Goal: Transaction & Acquisition: Purchase product/service

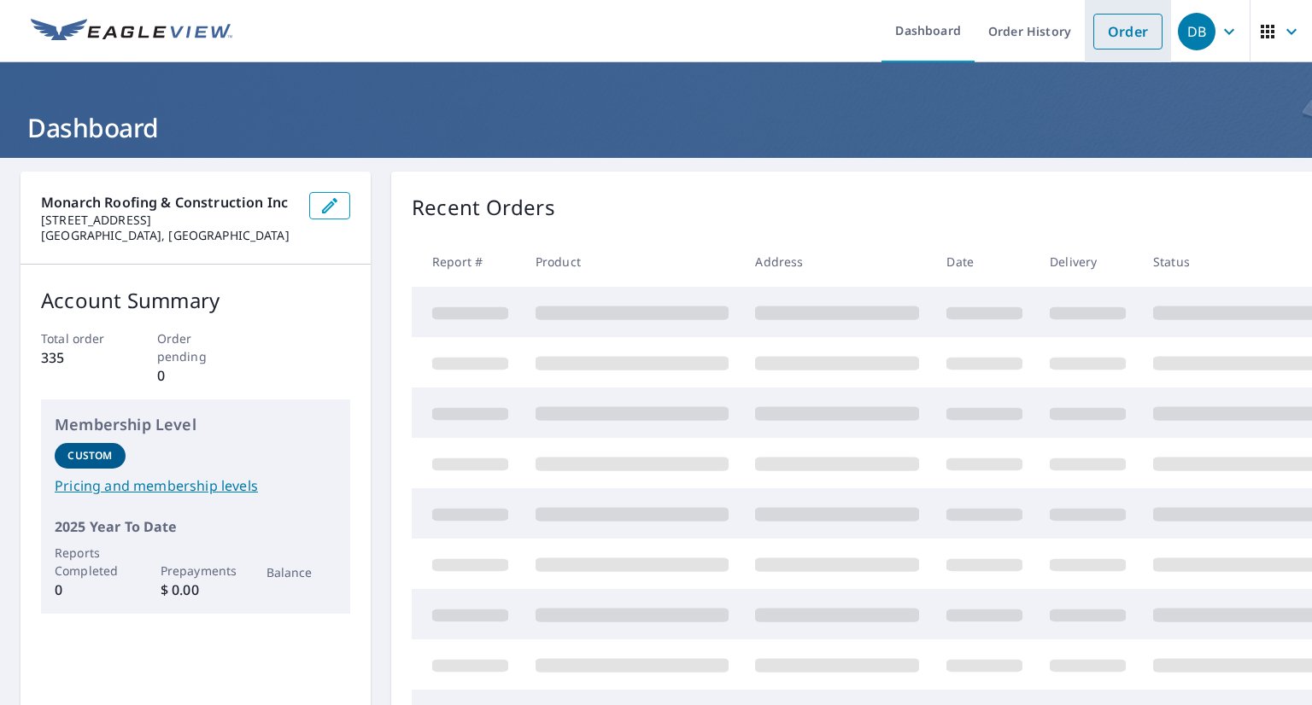
click at [1117, 38] on link "Order" at bounding box center [1127, 32] width 69 height 36
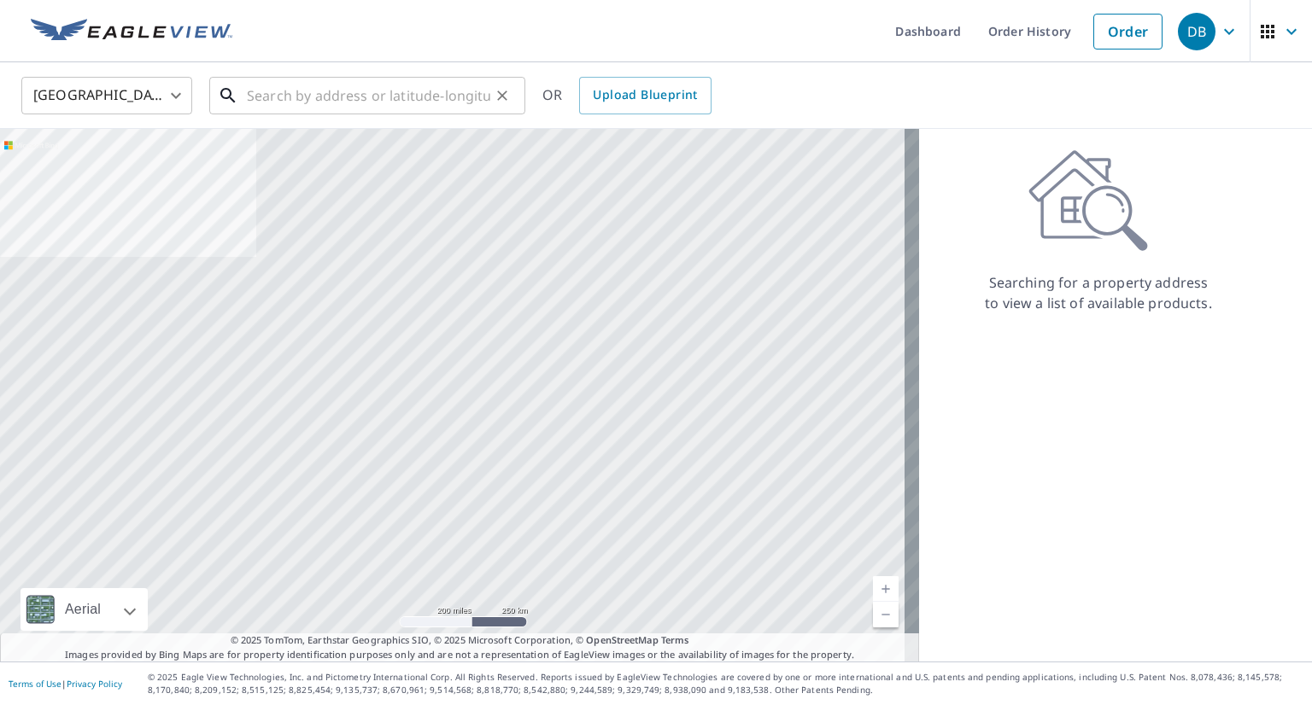
click at [256, 93] on input "text" at bounding box center [368, 96] width 243 height 48
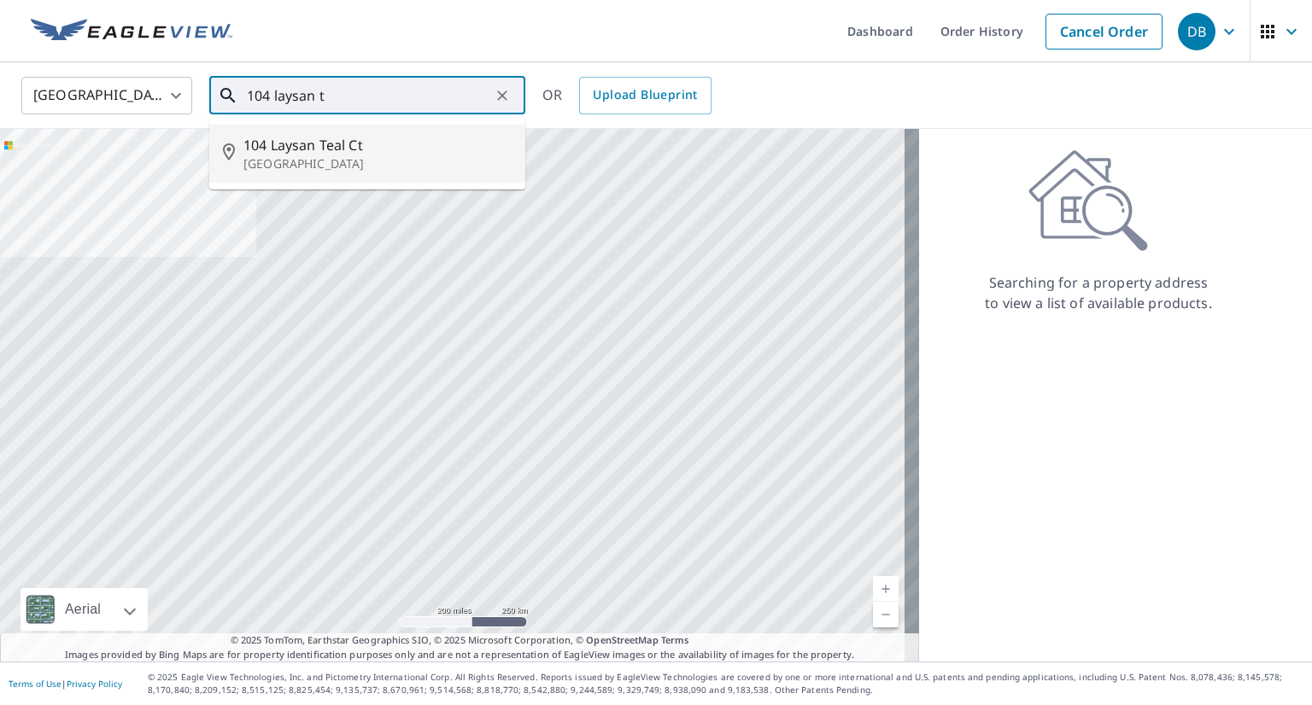
click at [355, 159] on p "[GEOGRAPHIC_DATA]" at bounding box center [377, 163] width 268 height 17
type input "[STREET_ADDRESS]"
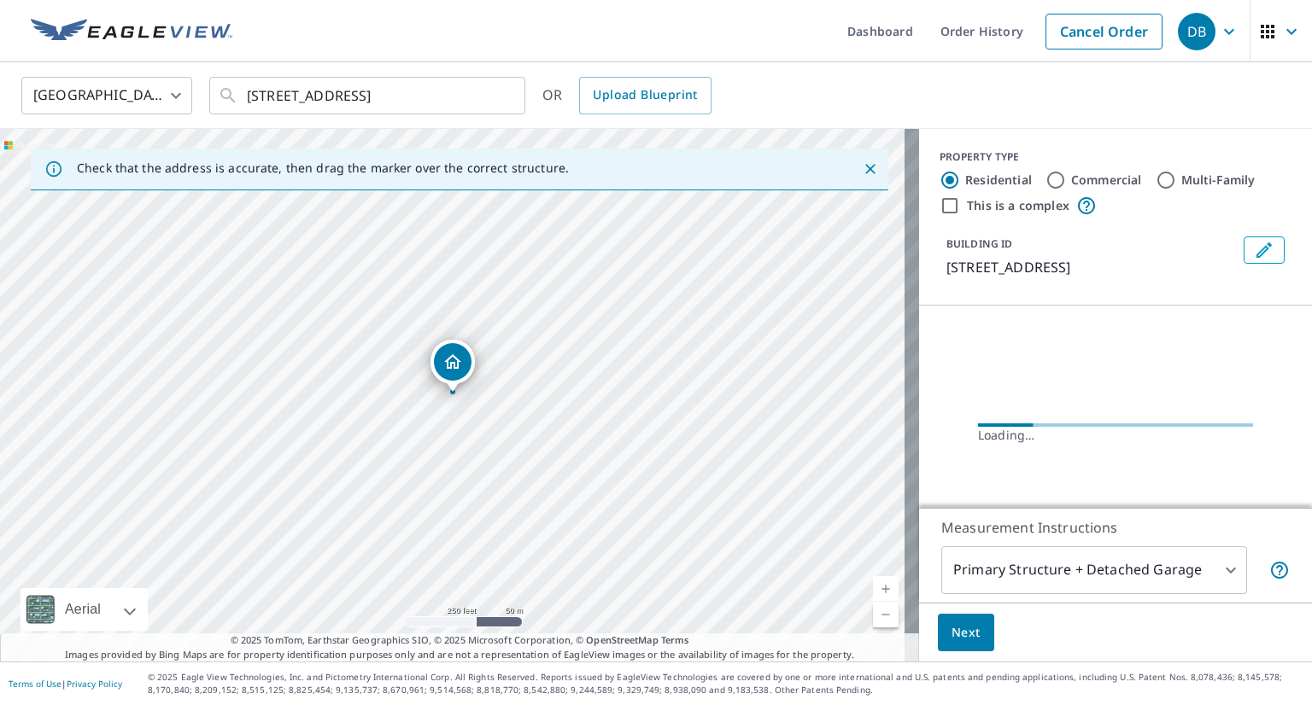
click at [1134, 576] on body "DB DB Dashboard Order History Cancel Order DB [GEOGRAPHIC_DATA] [GEOGRAPHIC_DAT…" at bounding box center [656, 352] width 1312 height 705
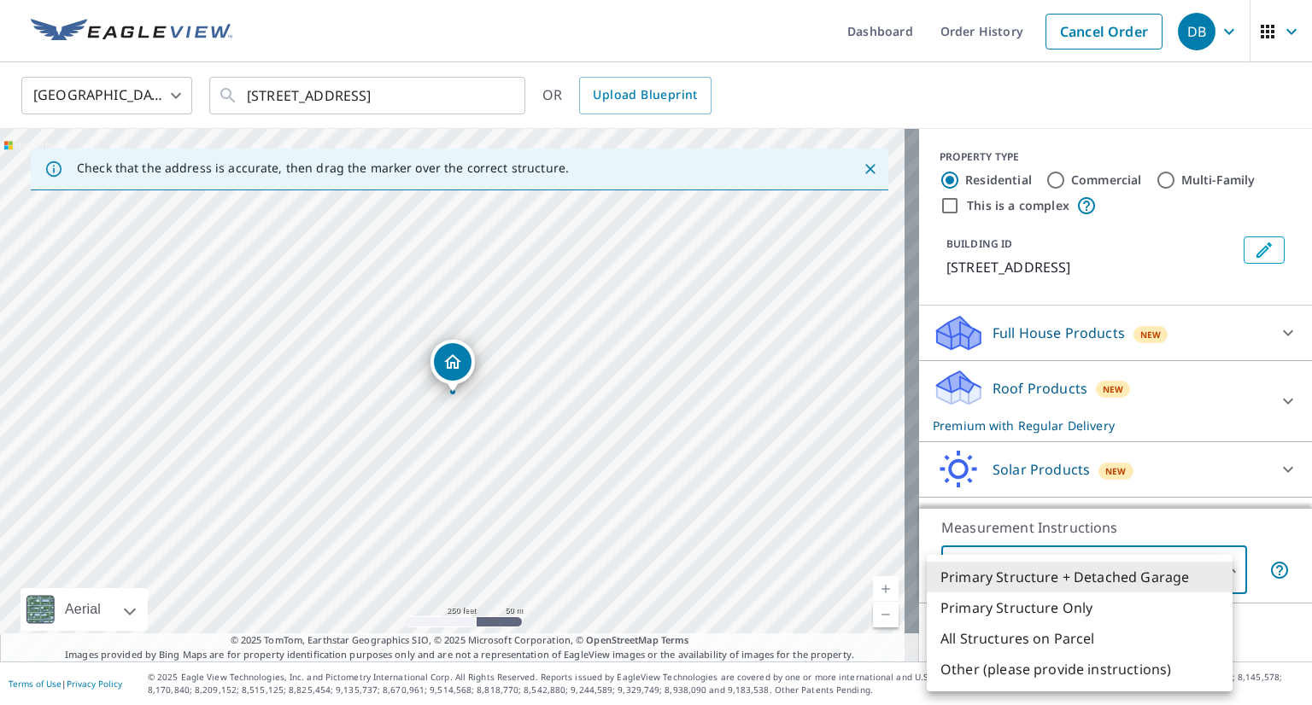
click at [908, 633] on div at bounding box center [656, 352] width 1312 height 705
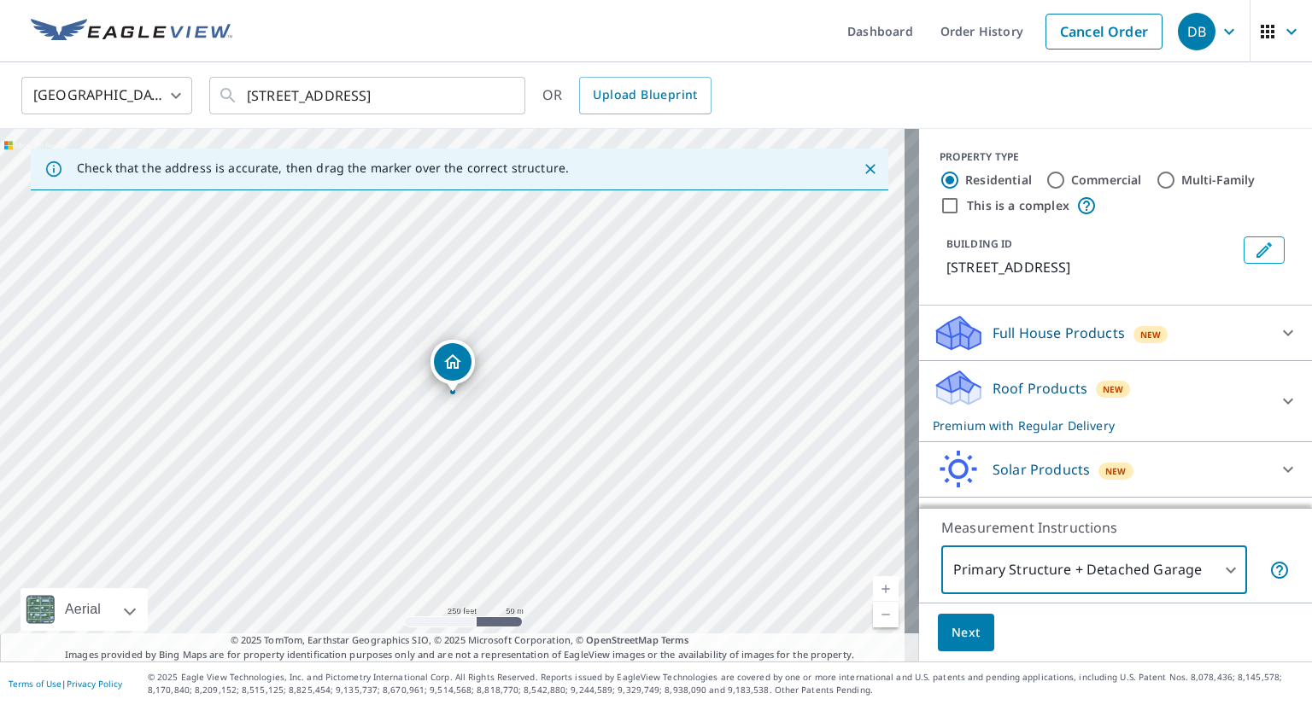
click at [967, 632] on button "Next" at bounding box center [966, 633] width 56 height 38
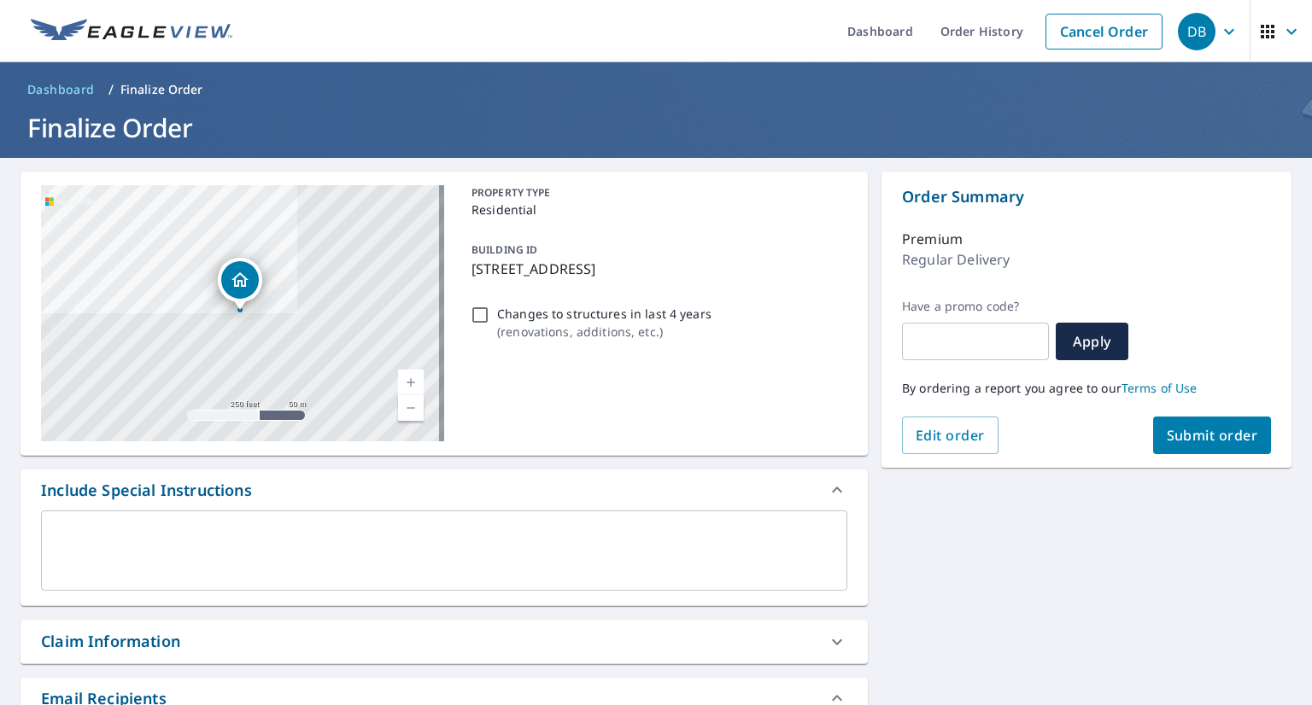
click at [1191, 435] on span "Submit order" at bounding box center [1212, 435] width 91 height 19
checkbox input "true"
